Goal: Find specific page/section: Locate a particular part of the current website

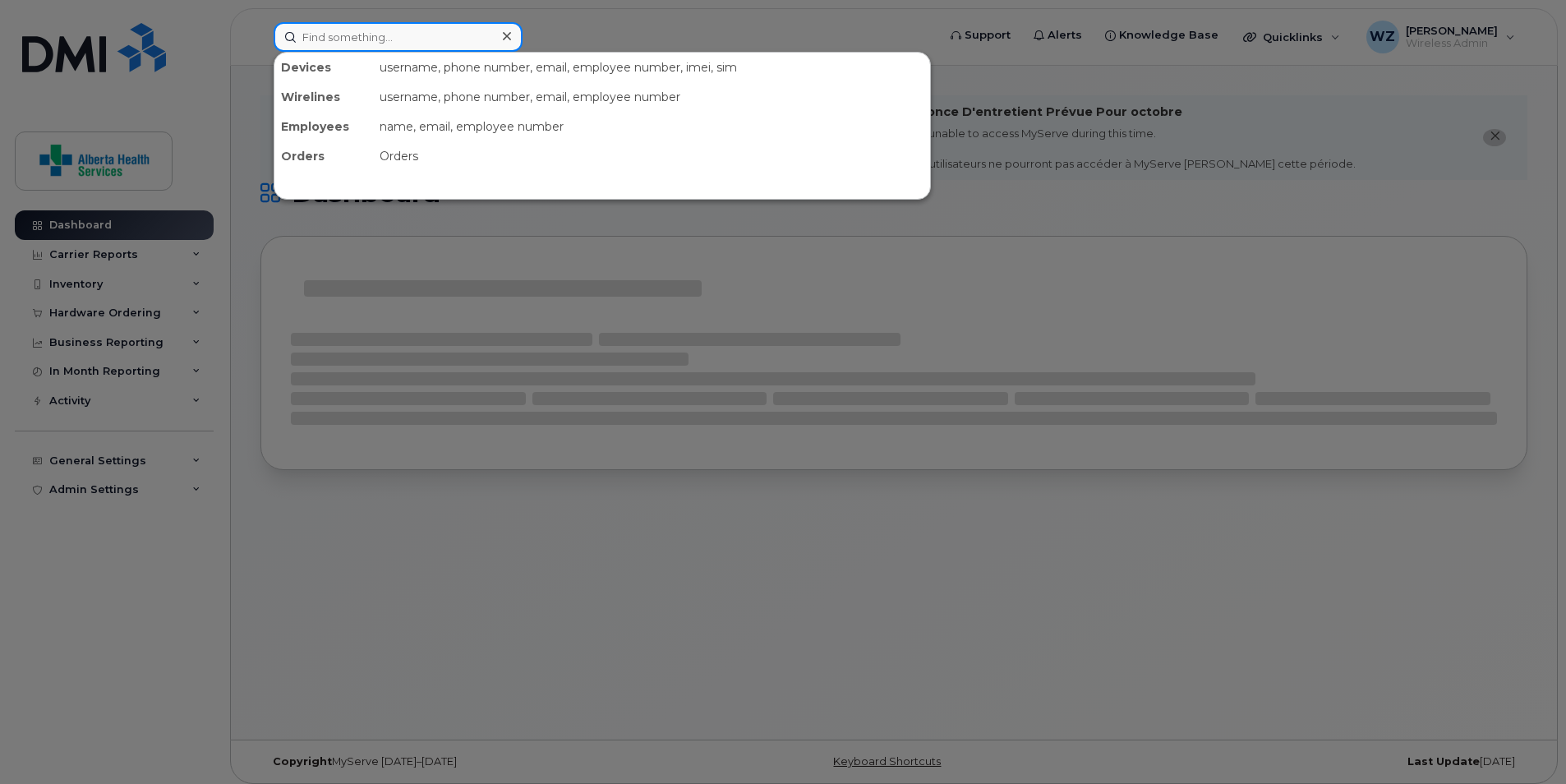
click at [309, 38] on input at bounding box center [398, 37] width 250 height 30
paste input "[PHONE_NUMBER]"
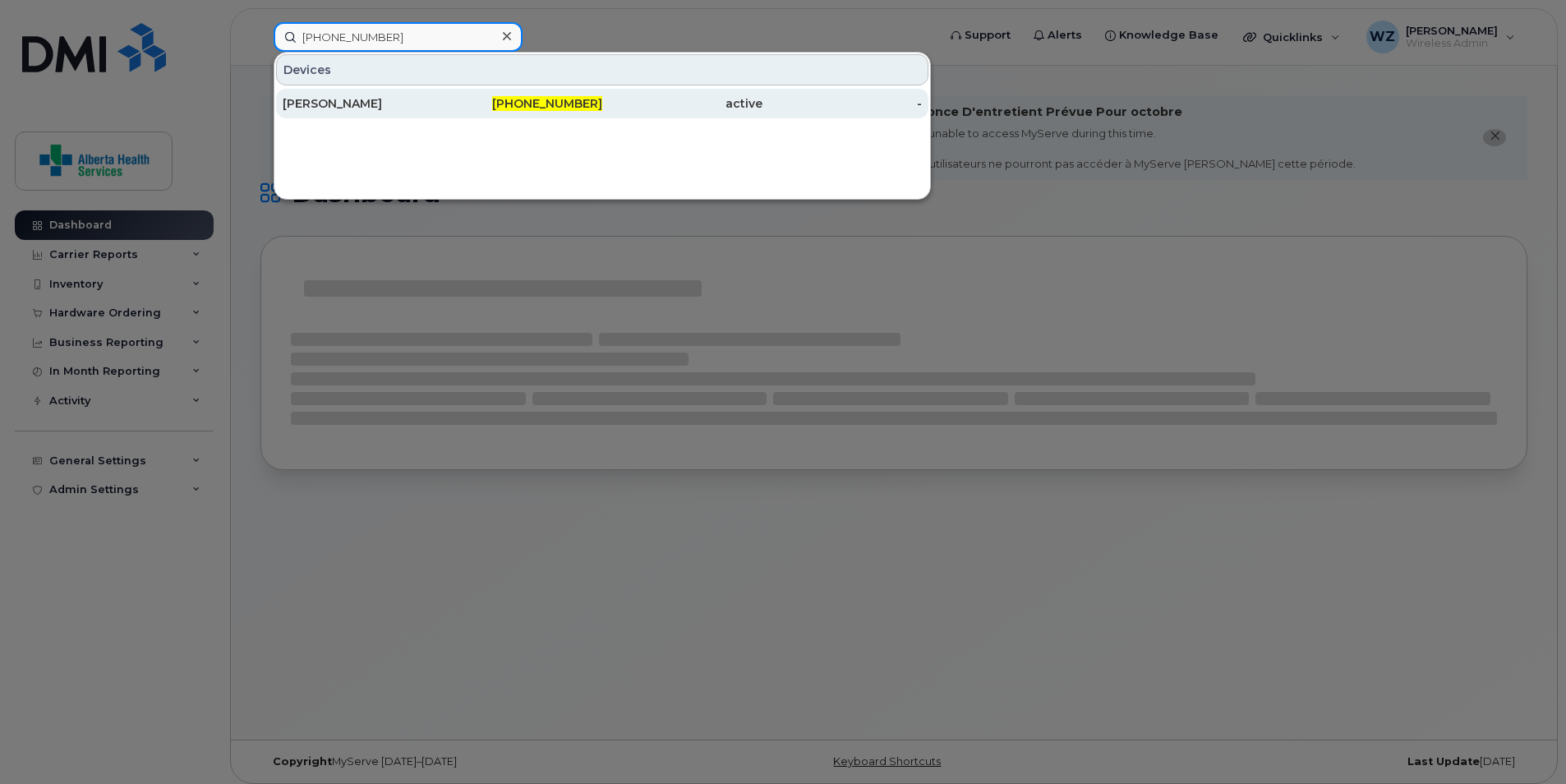
type input "[PHONE_NUMBER]"
click at [356, 97] on div "[PERSON_NAME]" at bounding box center [362, 104] width 161 height 16
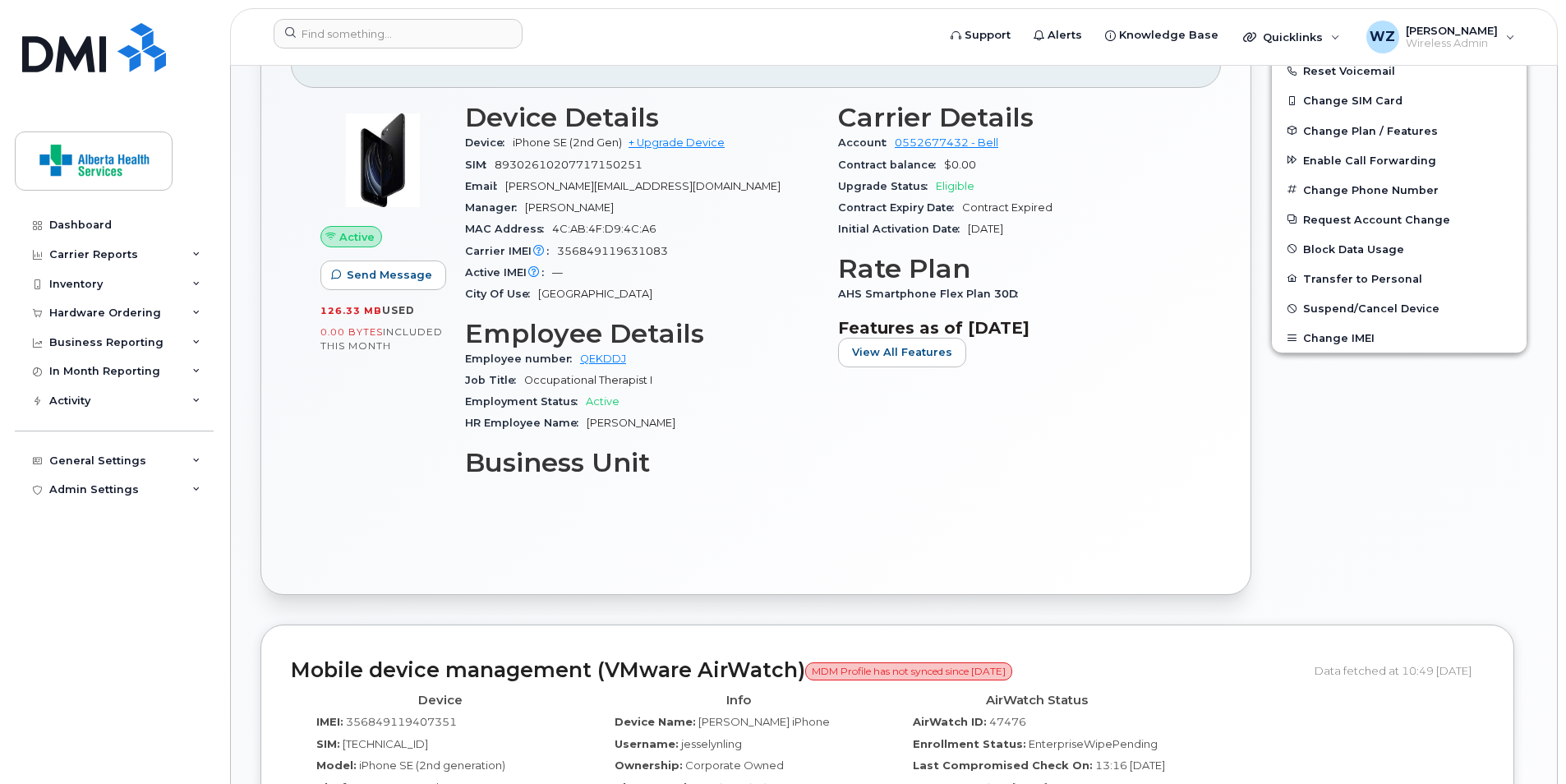
scroll to position [724, 0]
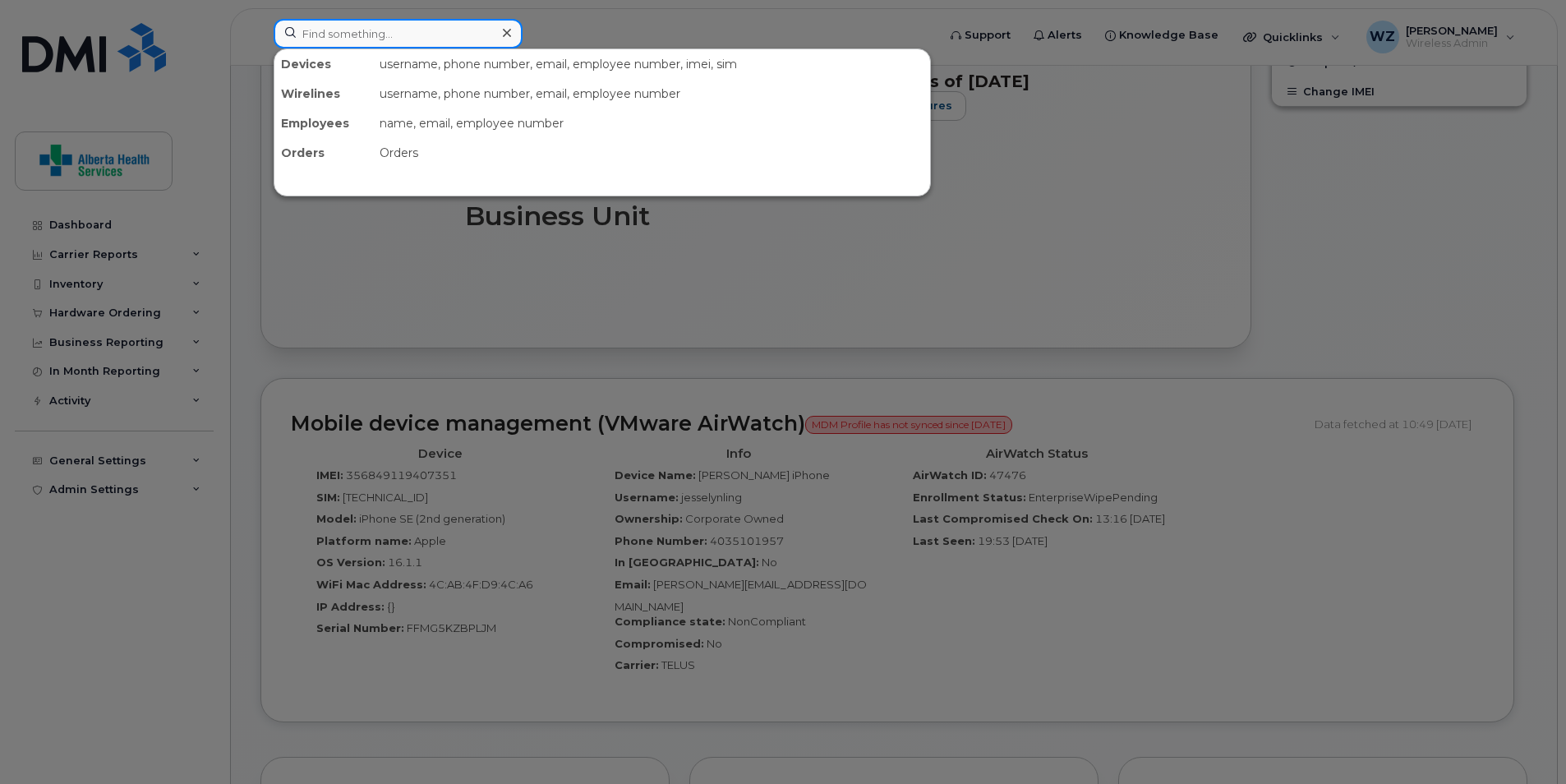
paste input "368-996-7269"
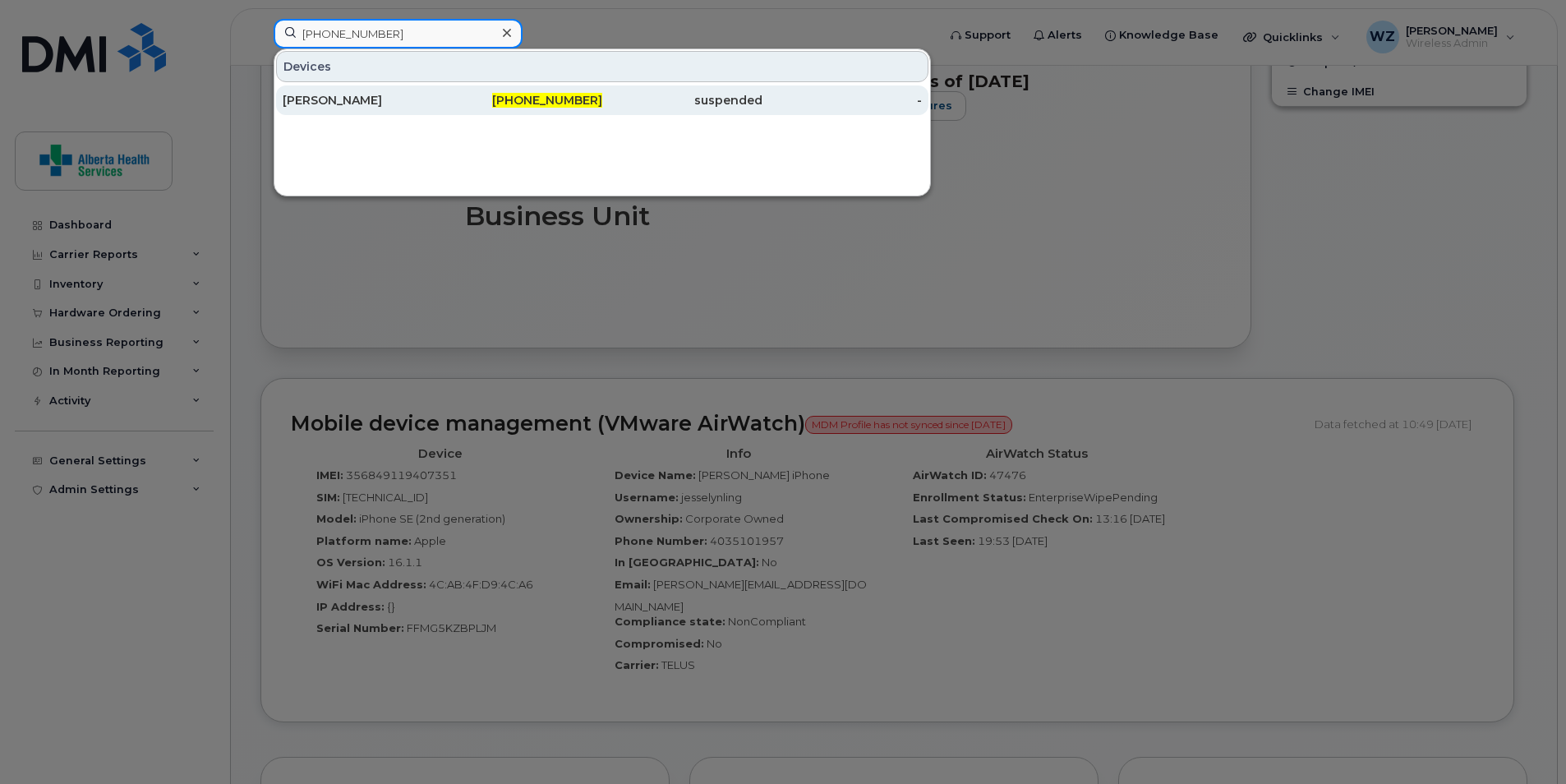
type input "368-996-7269"
click at [403, 102] on div "[PERSON_NAME]" at bounding box center [362, 100] width 161 height 16
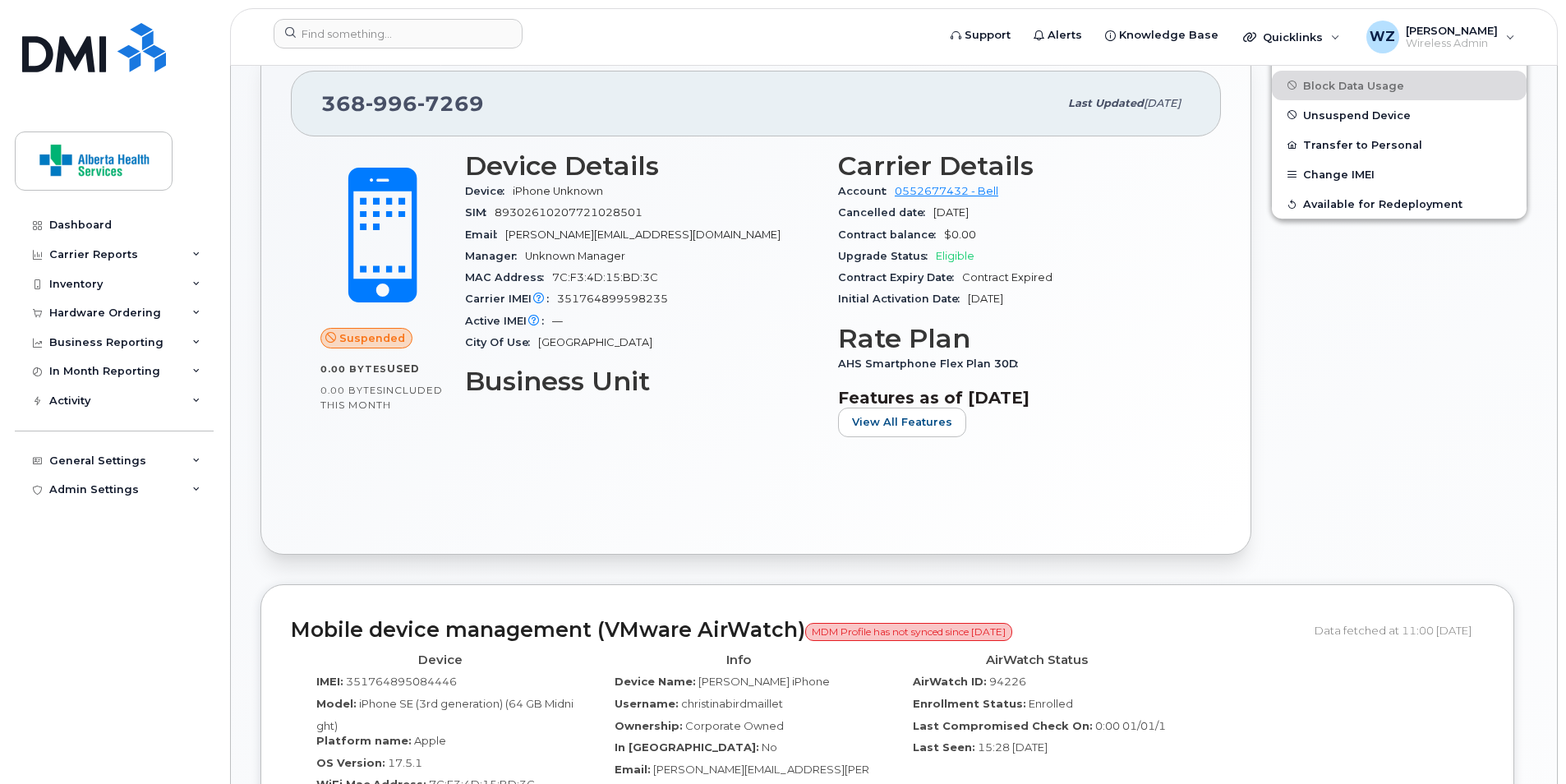
scroll to position [985, 0]
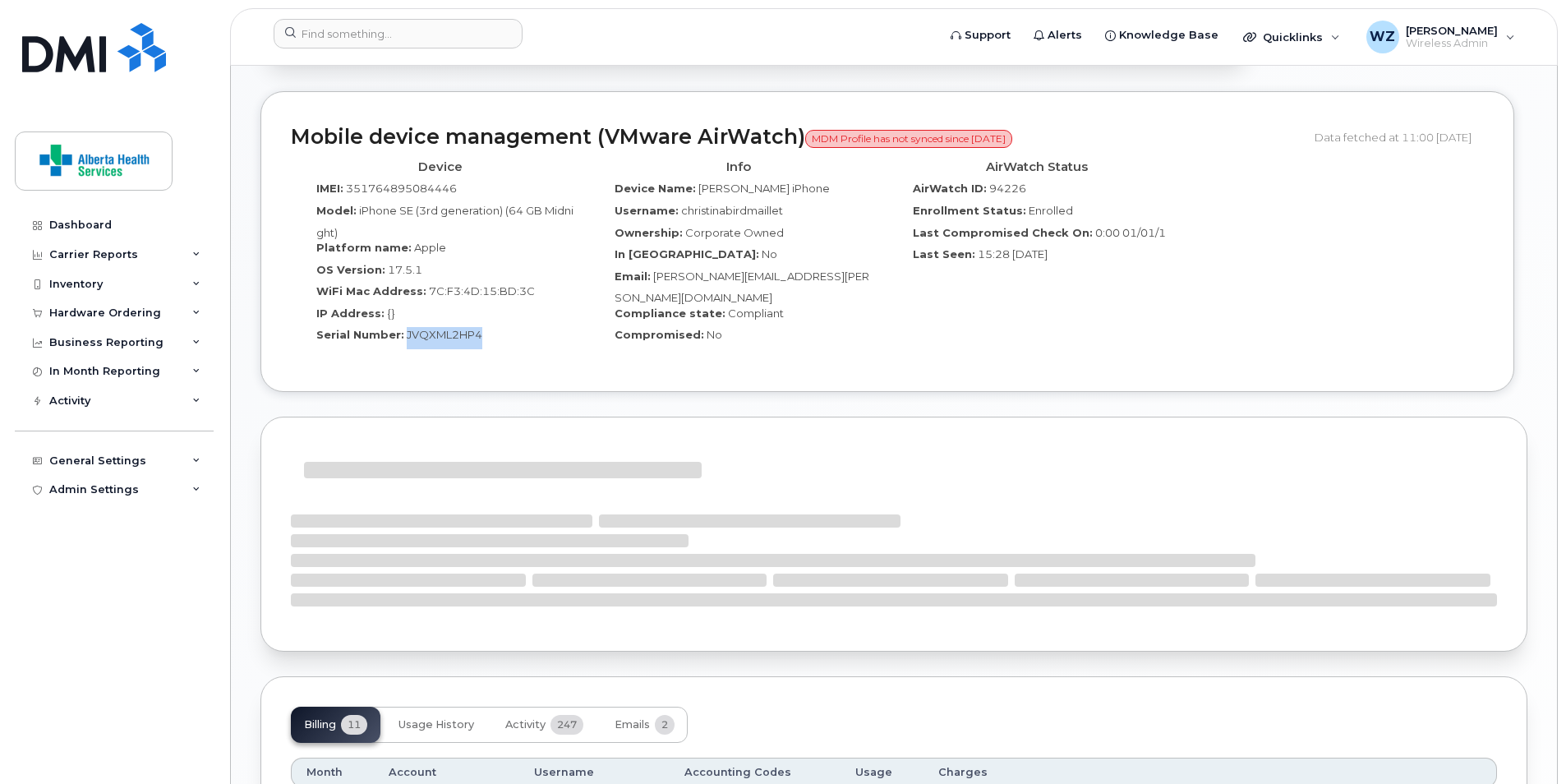
drag, startPoint x: 475, startPoint y: 337, endPoint x: 402, endPoint y: 334, distance: 73.1
click at [407, 334] on span "JVQXML2HP4" at bounding box center [445, 334] width 76 height 13
copy span "JVQXML2HP4"
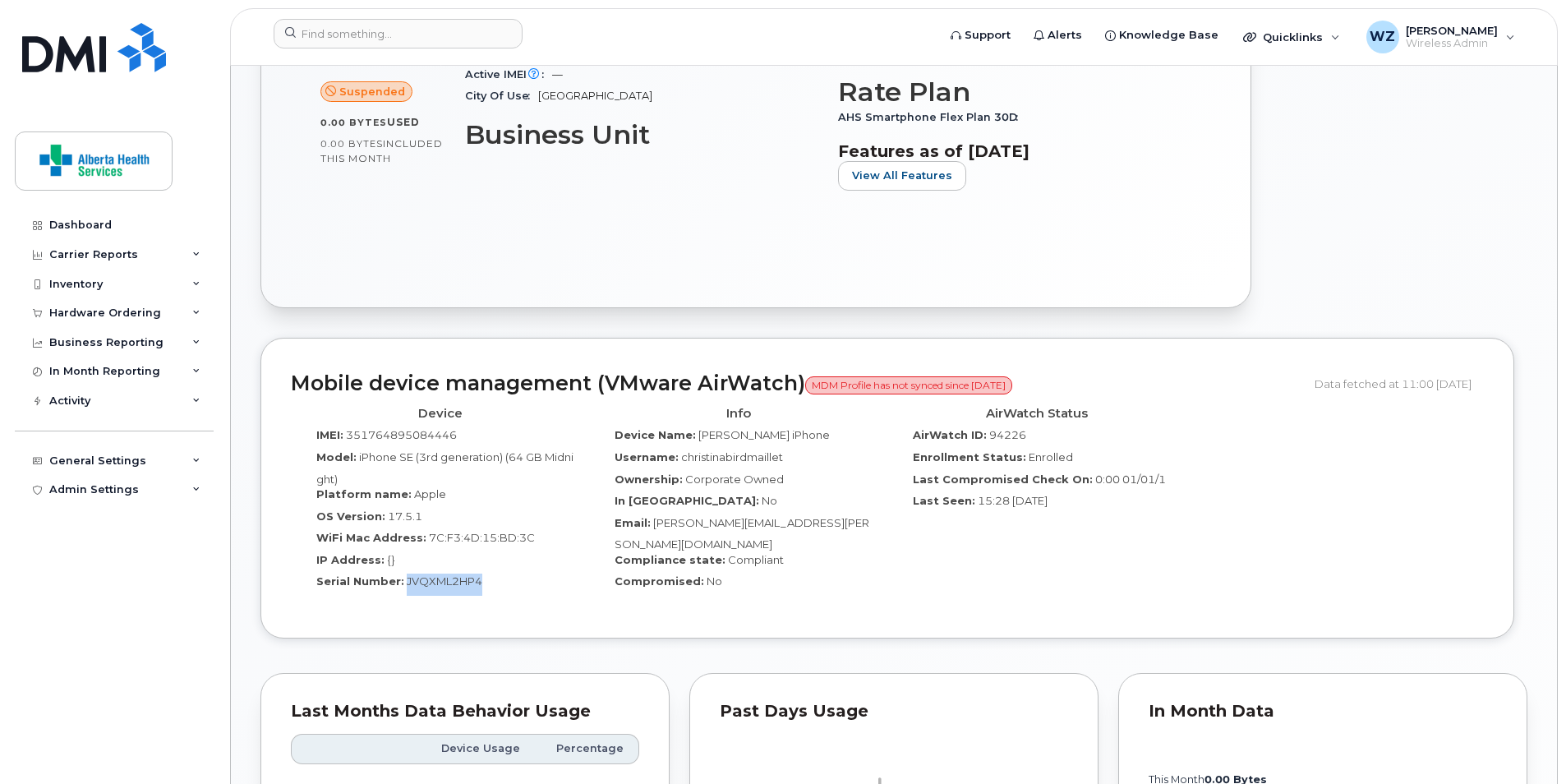
scroll to position [821, 0]
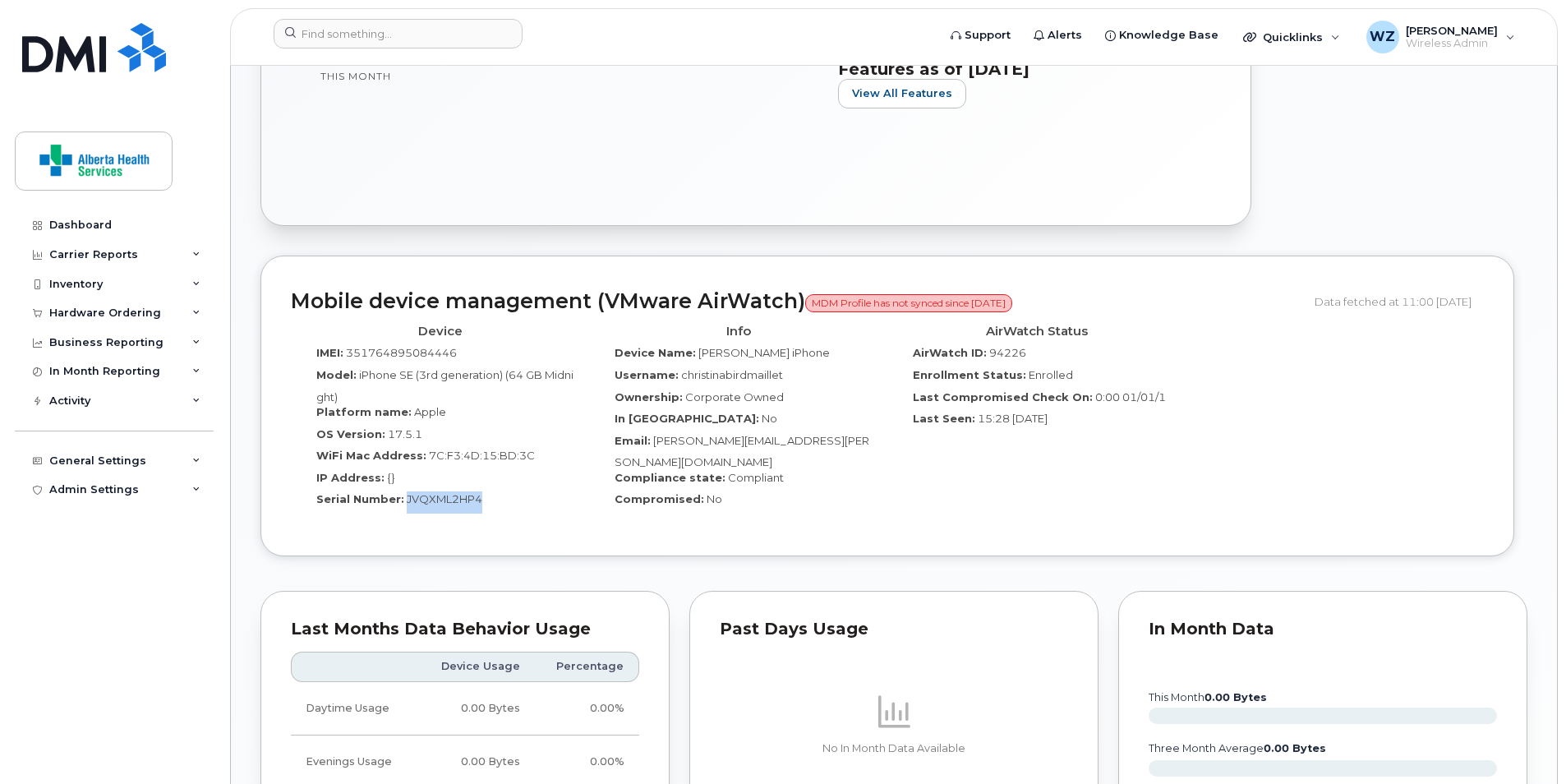
copy span "JVQXML2HP4"
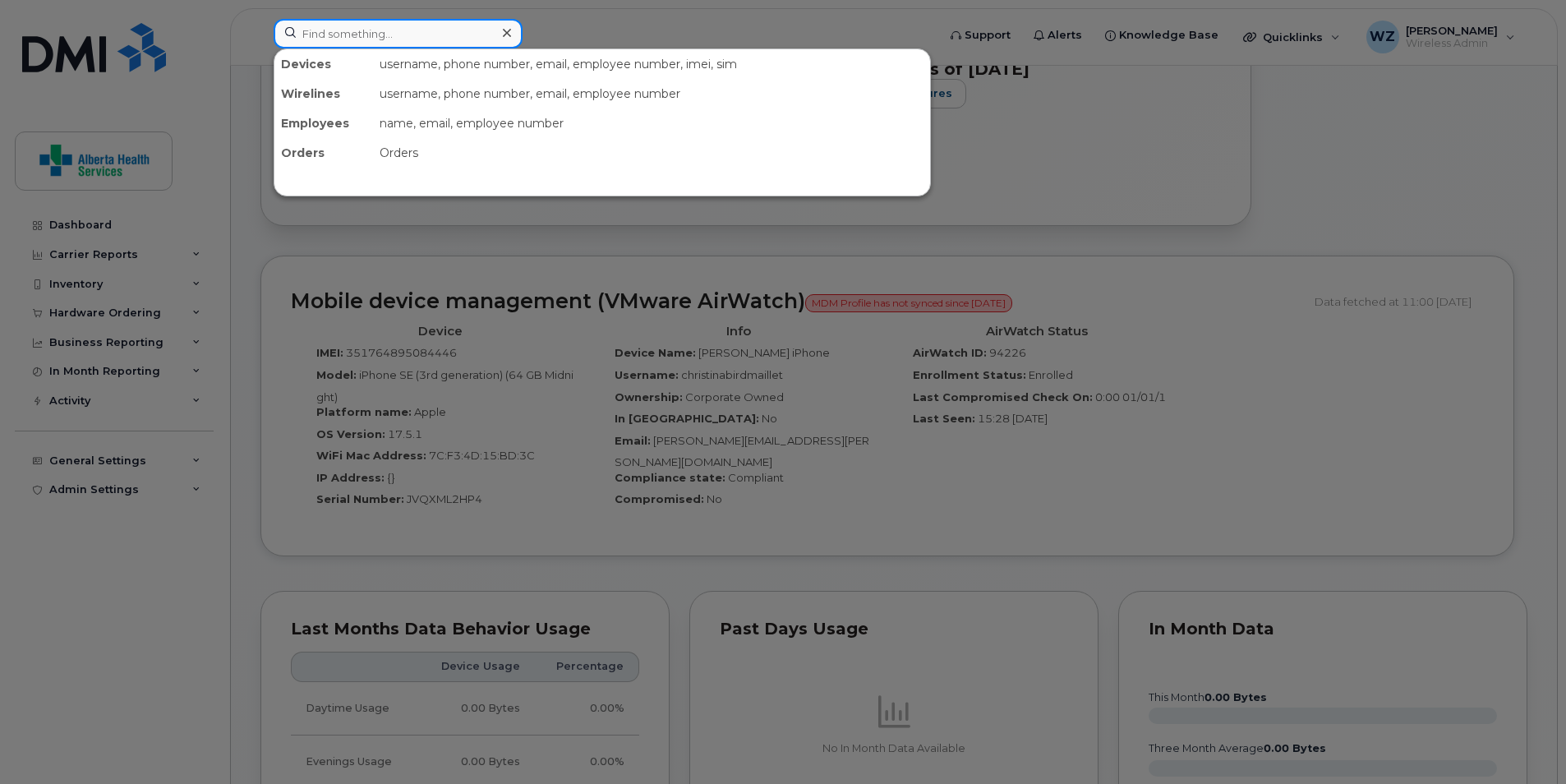
paste input "[PHONE_NUMBER]"
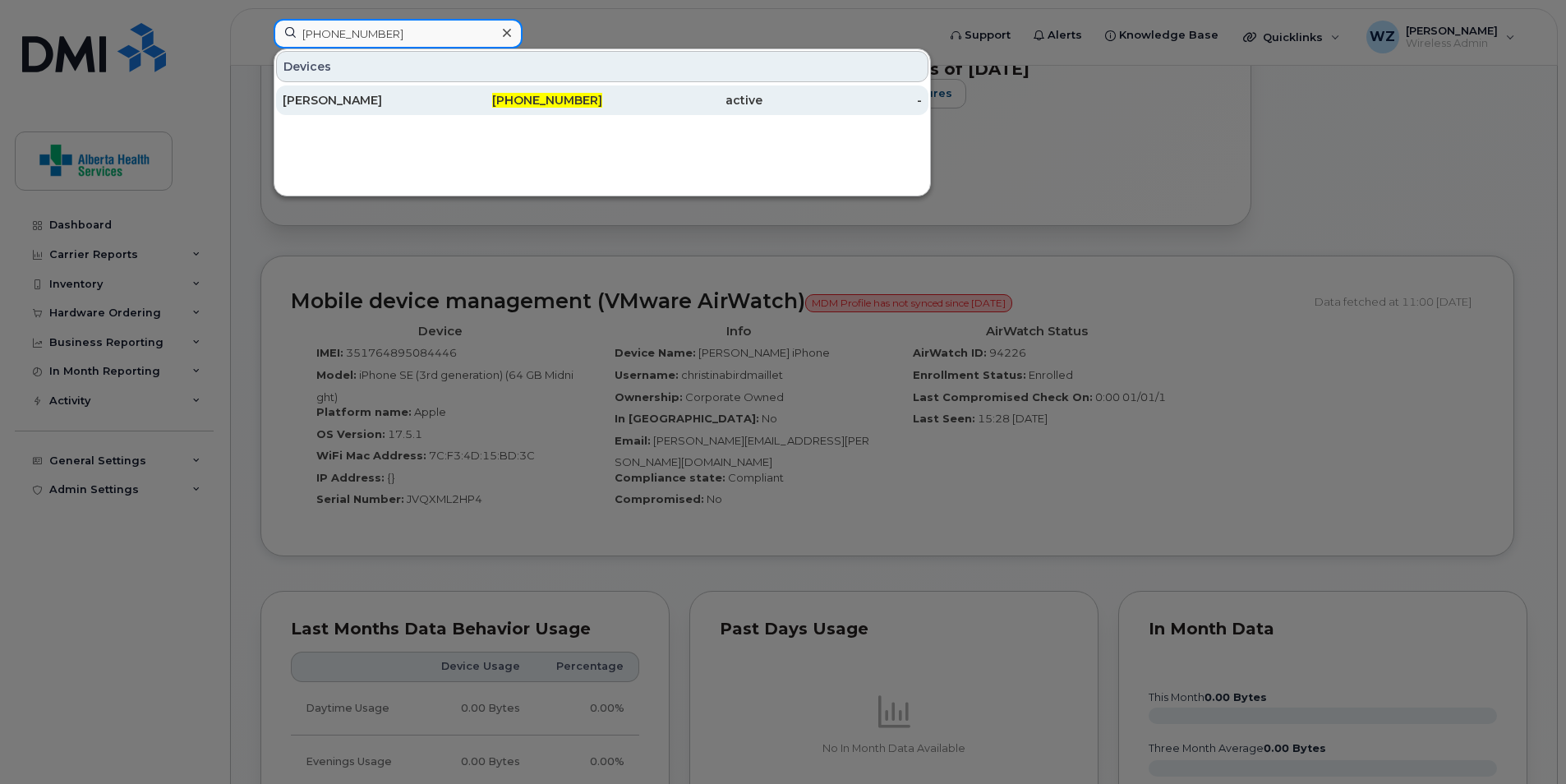
type input "[PHONE_NUMBER]"
click at [398, 98] on div "[PERSON_NAME]" at bounding box center [362, 100] width 161 height 16
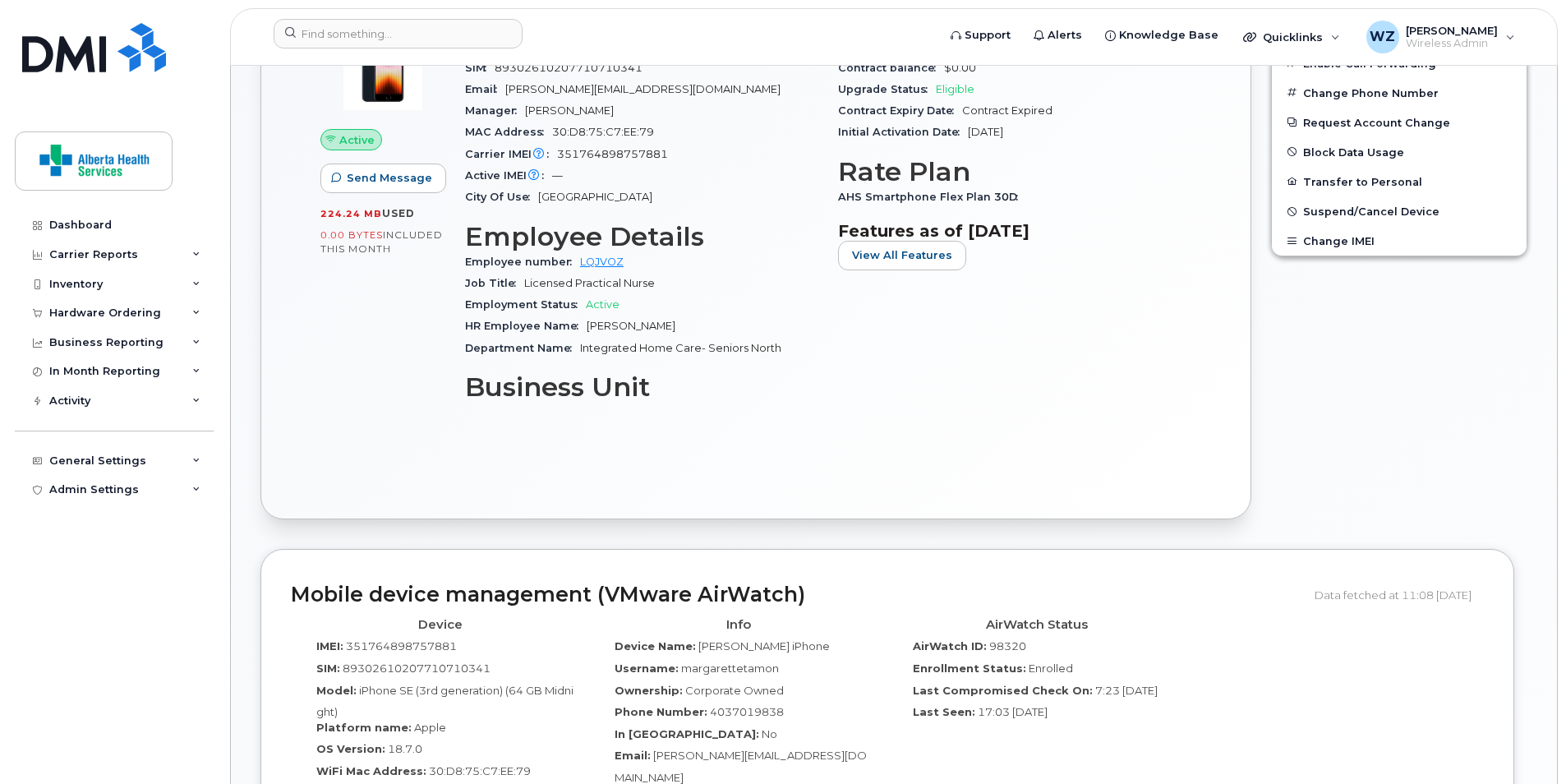
scroll to position [985, 0]
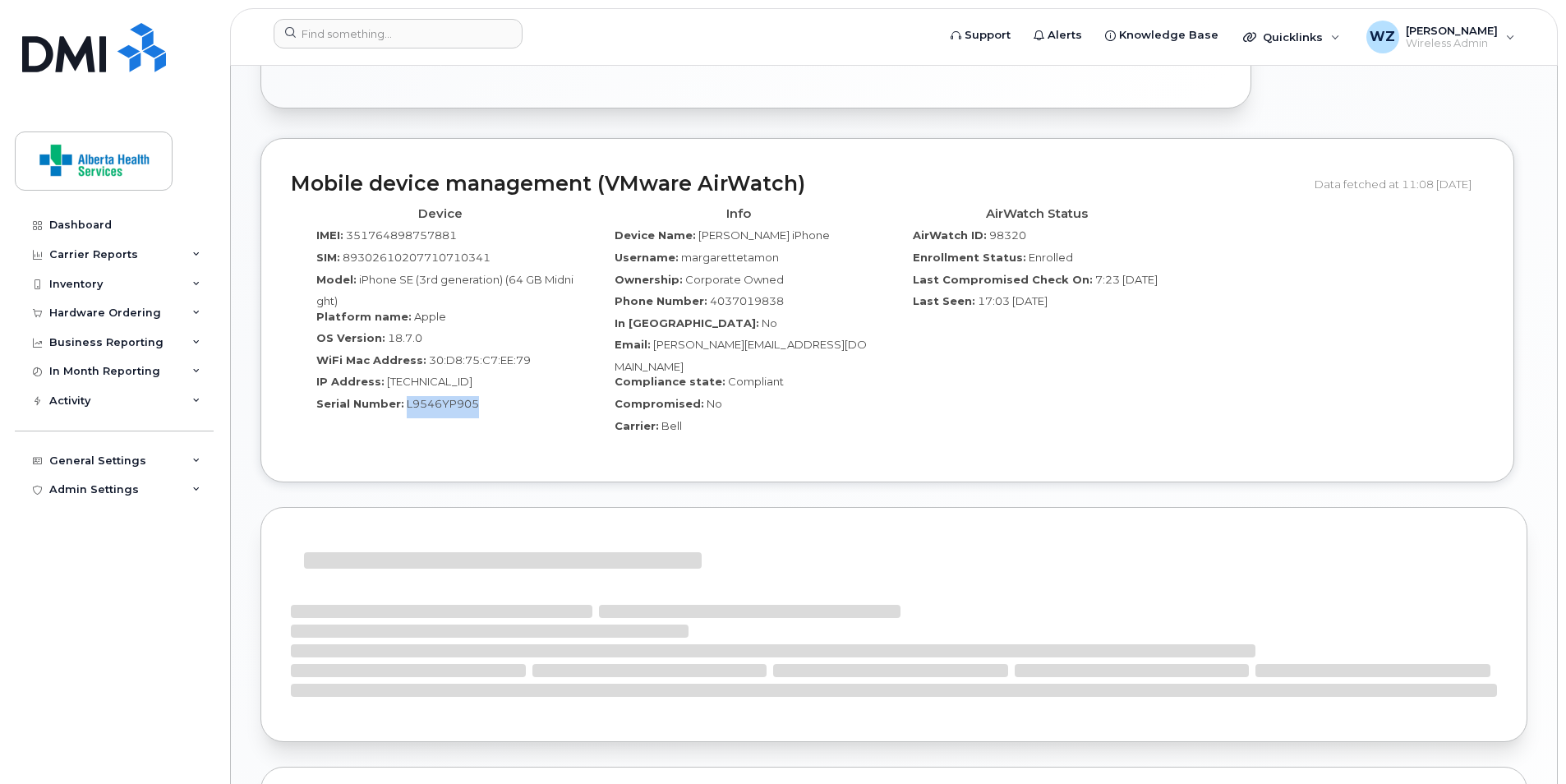
drag, startPoint x: 483, startPoint y: 408, endPoint x: 404, endPoint y: 410, distance: 79.0
click at [404, 410] on div "Serial Number: L9546YP905" at bounding box center [440, 407] width 273 height 22
copy span "L9546YP905"
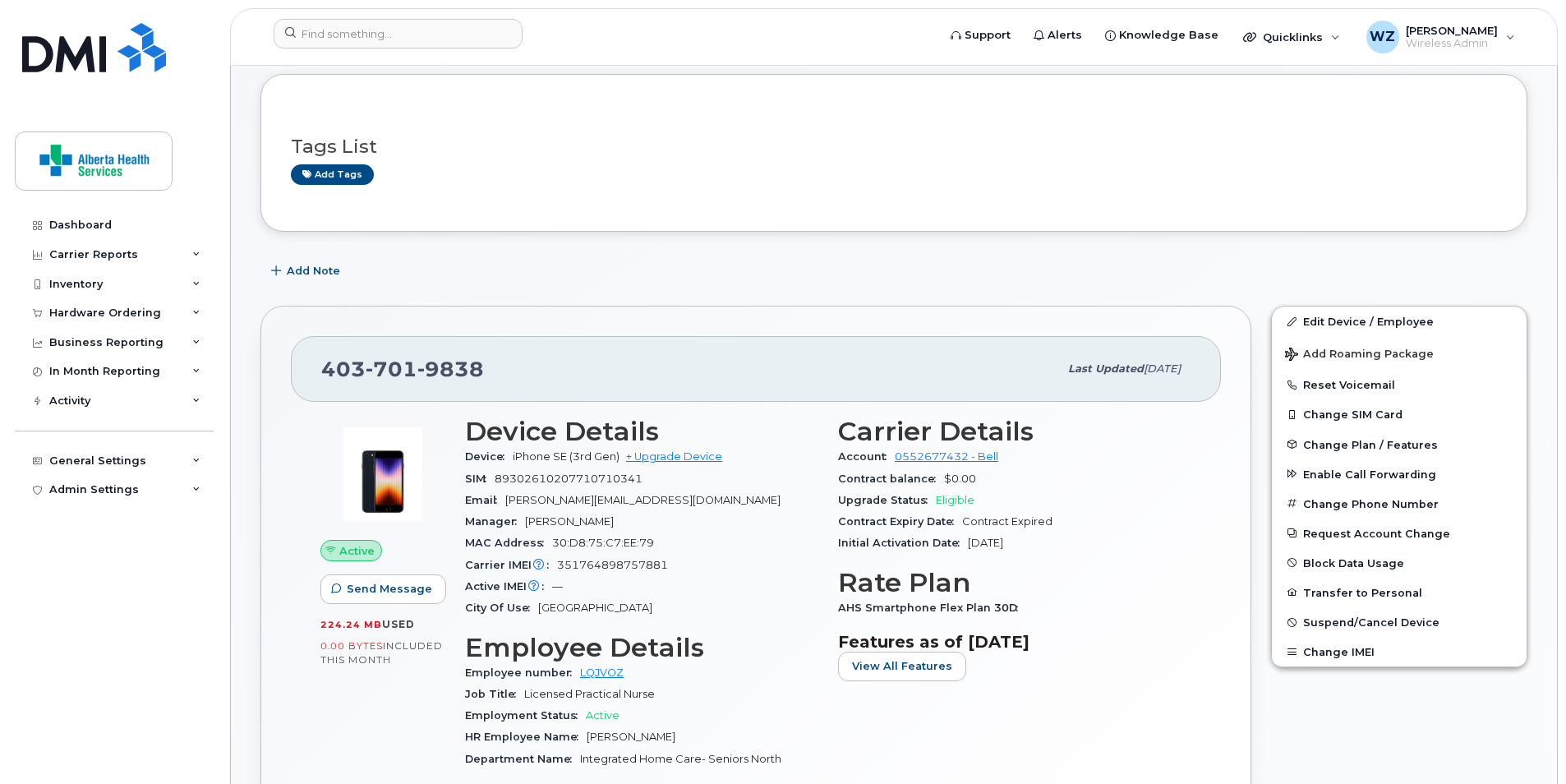
scroll to position [0, 0]
